Goal: Task Accomplishment & Management: Manage account settings

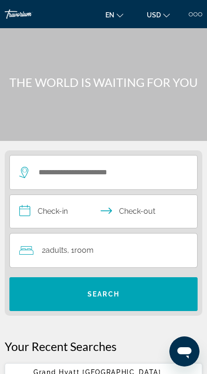
click at [194, 15] on div at bounding box center [195, 14] width 4 height 4
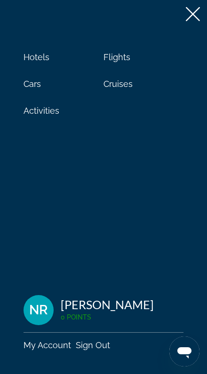
click at [48, 344] on link "My Account" at bounding box center [46, 345] width 47 height 10
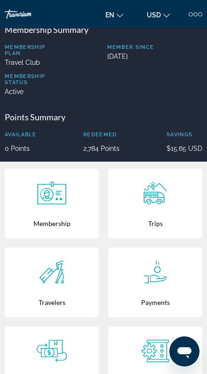
scroll to position [104, 0]
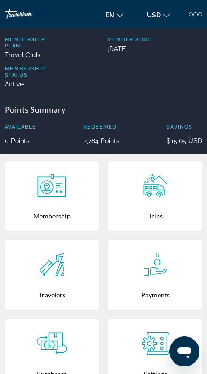
click at [167, 199] on div "Main content" at bounding box center [155, 186] width 85 height 30
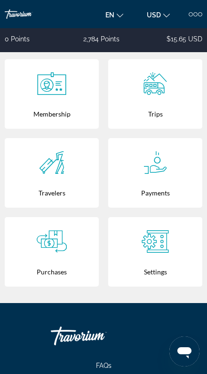
scroll to position [205, 0]
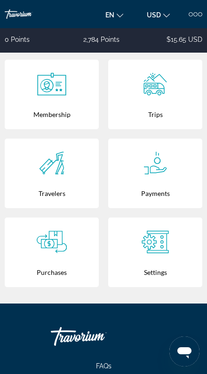
click at [64, 248] on icon "Main content" at bounding box center [52, 242] width 30 height 23
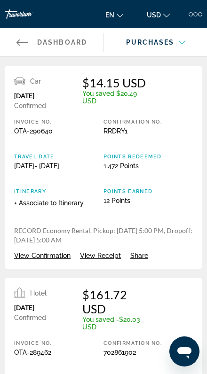
click at [177, 187] on div "Invoice No. OTA-290640 Confirmation No. RRDRY1 Travel Date [DATE] - [DATE] Poin…" at bounding box center [103, 172] width 179 height 107
click at [174, 117] on div "Car [DATE] Confirmed $14.15 USD You saved $20.49 USD Invoice No. OTA-290640 Con…" at bounding box center [103, 167] width 197 height 203
click at [182, 114] on div "Car [DATE] Confirmed $14.15 USD You saved $20.49 USD Invoice No. OTA-290640 Con…" at bounding box center [103, 167] width 197 height 203
click at [180, 110] on div "Car [DATE] Confirmed $14.15 USD You saved $20.49 USD Invoice No. OTA-290640 Con…" at bounding box center [103, 167] width 197 height 203
click at [183, 108] on div "Car [DATE] Confirmed $14.15 USD You saved $20.49 USD Invoice No. OTA-290640 Con…" at bounding box center [103, 167] width 197 height 203
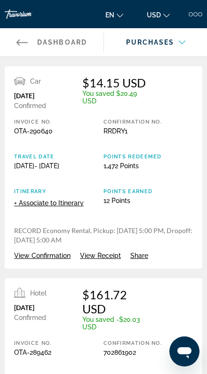
click at [183, 108] on div "Car [DATE] Confirmed $14.15 USD You saved $20.49 USD Invoice No. OTA-290640 Con…" at bounding box center [103, 167] width 197 height 203
click at [137, 81] on div "$14.15 USD" at bounding box center [116, 83] width 68 height 14
click at [153, 90] on div "Car [DATE] Confirmed $14.15 USD You saved $20.49 USD Invoice No. OTA-290640 Con…" at bounding box center [103, 167] width 197 height 203
click at [170, 91] on div "Car [DATE] Confirmed $14.15 USD You saved $20.49 USD Invoice No. OTA-290640 Con…" at bounding box center [103, 167] width 197 height 203
click at [63, 258] on span "View Confirmation" at bounding box center [42, 256] width 56 height 8
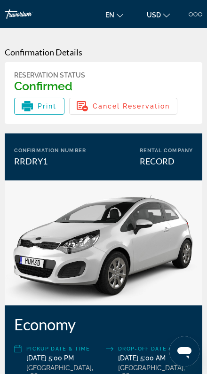
click at [124, 107] on span "Cancel Reservation" at bounding box center [132, 106] width 78 height 8
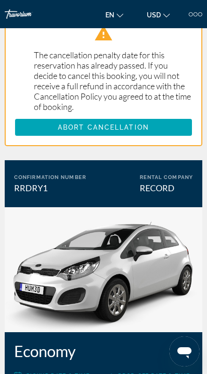
scroll to position [35, 0]
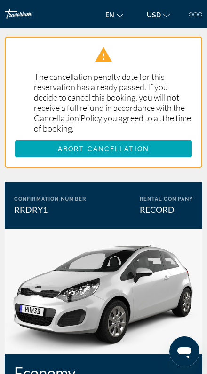
click at [128, 148] on span "Abort Cancellation" at bounding box center [103, 149] width 91 height 8
